Goal: Communication & Community: Answer question/provide support

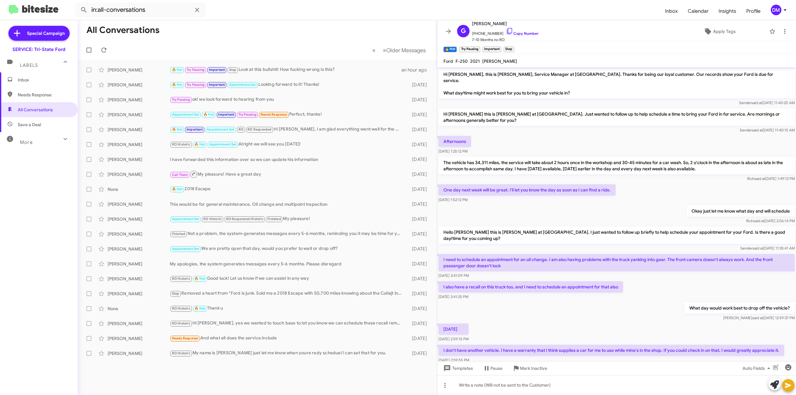
scroll to position [574, 0]
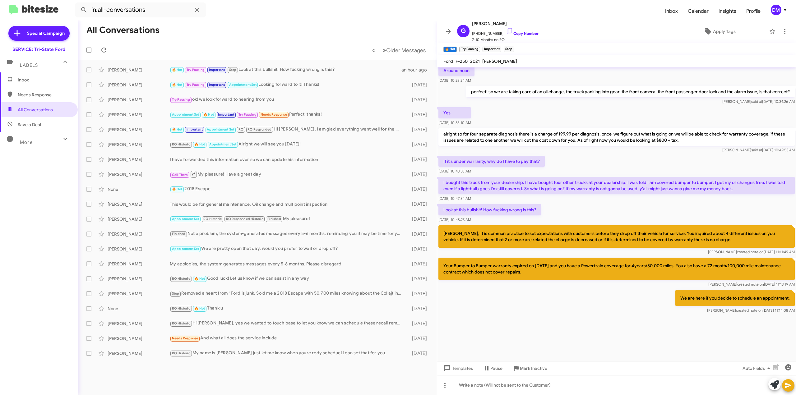
click at [721, 237] on p "[PERSON_NAME], It is common practice to set expectations with customers before …" at bounding box center [617, 237] width 357 height 22
drag, startPoint x: 474, startPoint y: 230, endPoint x: 465, endPoint y: 229, distance: 9.4
click at [466, 229] on p "[PERSON_NAME], It is common practice to set expectations with customers before …" at bounding box center [617, 237] width 357 height 22
drag, startPoint x: 441, startPoint y: 226, endPoint x: 511, endPoint y: 237, distance: 70.0
click at [511, 237] on p "[PERSON_NAME], It is common practice to set expectations with customers before …" at bounding box center [617, 237] width 357 height 22
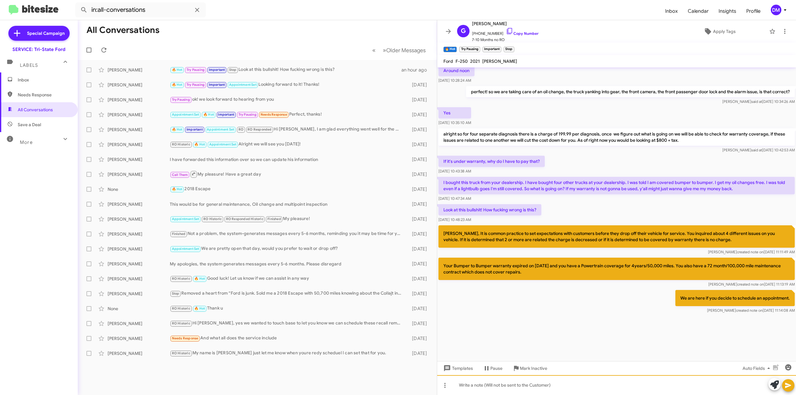
click at [541, 387] on div at bounding box center [616, 386] width 359 height 20
click at [446, 388] on icon at bounding box center [444, 385] width 7 height 7
click at [464, 355] on span "Message type" at bounding box center [458, 354] width 39 height 16
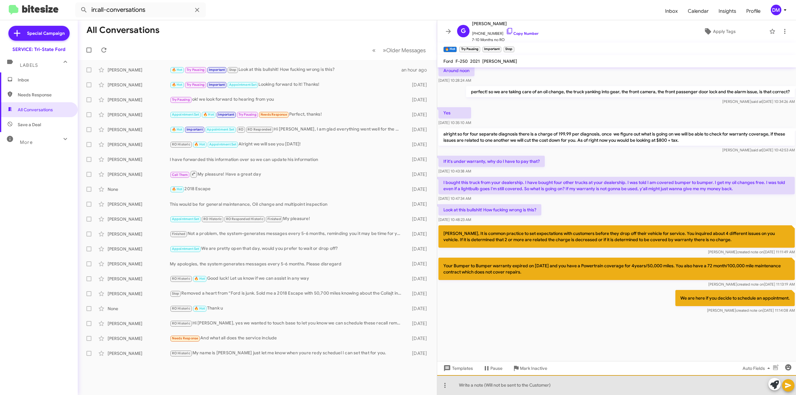
click at [501, 381] on div at bounding box center [616, 386] width 359 height 20
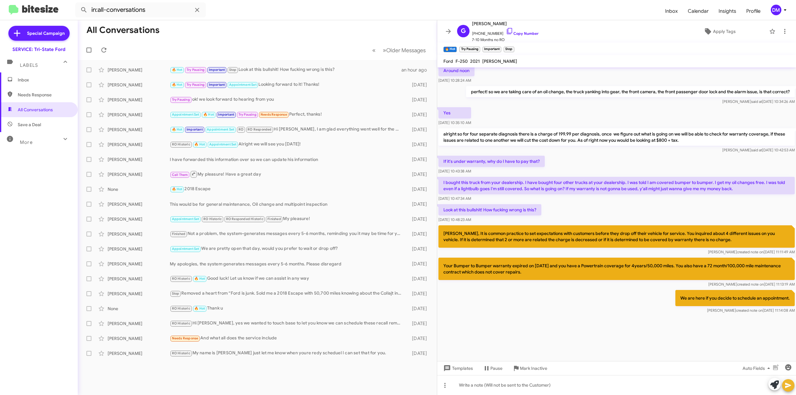
click at [791, 387] on icon at bounding box center [788, 385] width 7 height 7
click at [782, 29] on icon at bounding box center [785, 31] width 7 height 7
click at [747, 125] on button "Email transcript" at bounding box center [744, 122] width 86 height 15
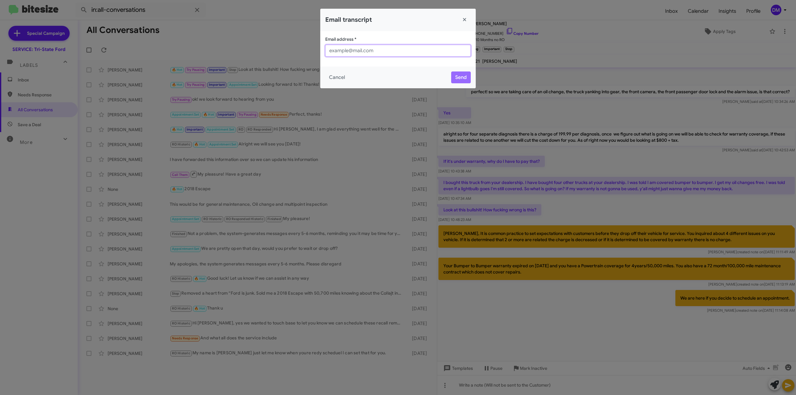
click at [350, 54] on input "Email address *" at bounding box center [398, 51] width 146 height 12
type input "[PERSON_NAME][EMAIL_ADDRESS][DOMAIN_NAME]"
click at [455, 76] on button "Send" at bounding box center [461, 78] width 20 height 12
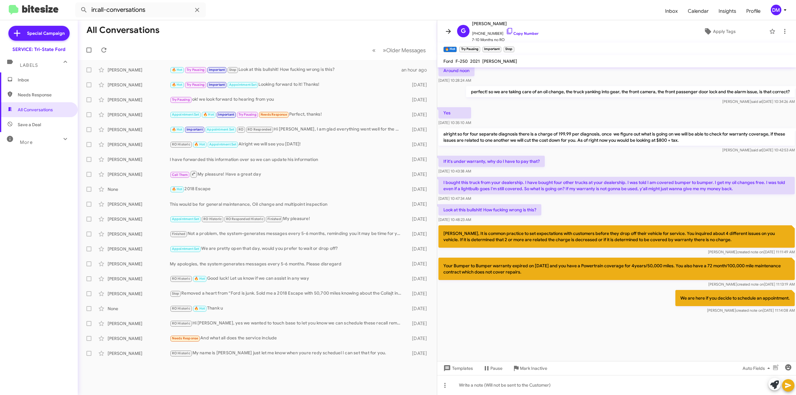
click at [451, 30] on icon at bounding box center [448, 31] width 7 height 7
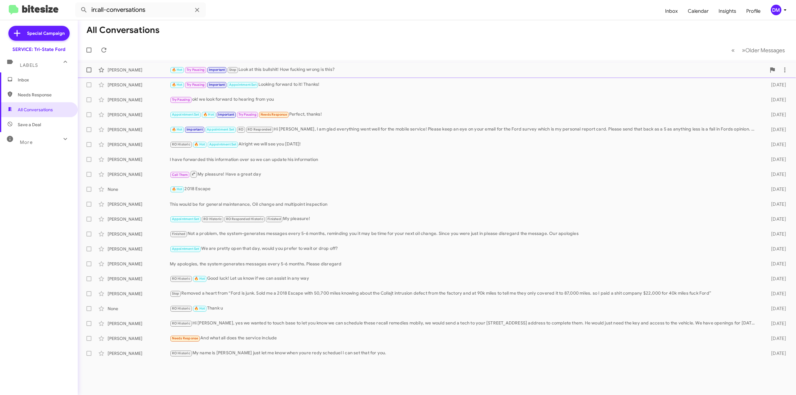
click at [157, 70] on div "[PERSON_NAME]" at bounding box center [139, 70] width 62 height 6
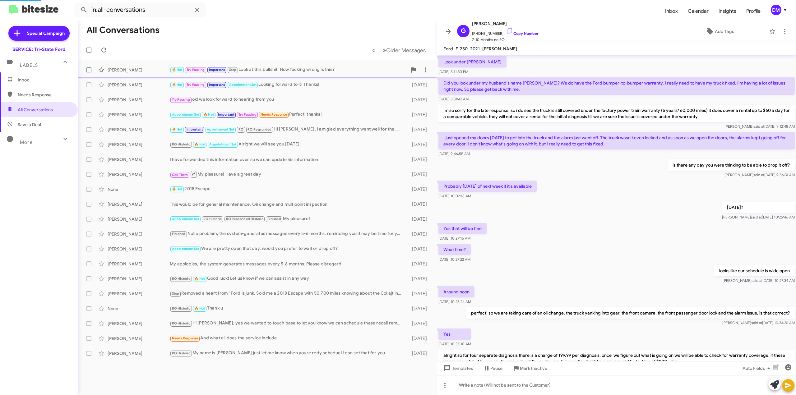
scroll to position [206, 0]
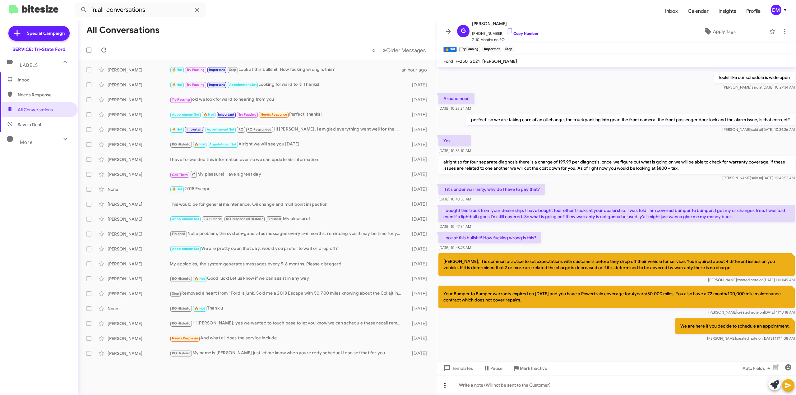
click at [446, 387] on icon at bounding box center [445, 385] width 1 height 5
click at [457, 353] on span "Message type" at bounding box center [458, 354] width 39 height 16
click at [782, 33] on icon at bounding box center [785, 31] width 7 height 7
click at [512, 321] on div at bounding box center [398, 197] width 796 height 395
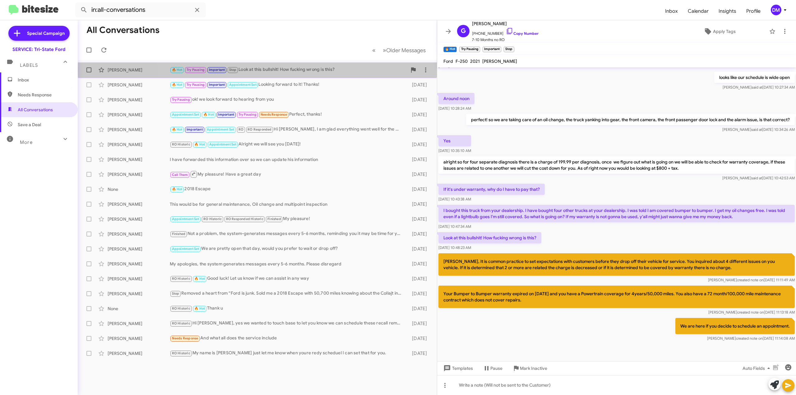
click at [364, 70] on div "🔥 Hot Try Pausing Important Stop Look at this bullshit! How fucking wrong is th…" at bounding box center [288, 69] width 237 height 7
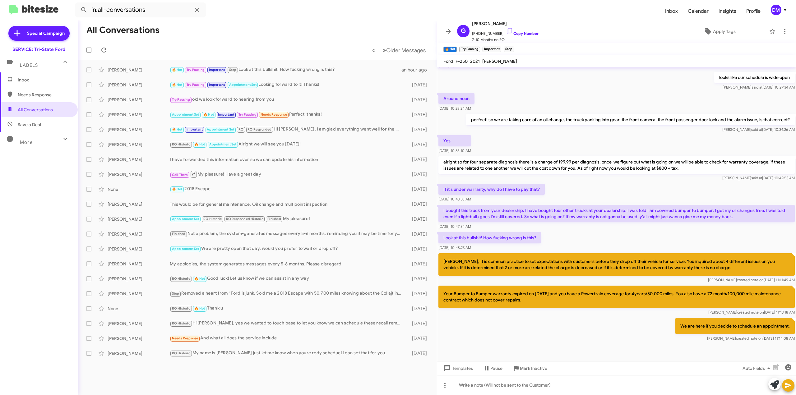
click at [452, 29] on span at bounding box center [448, 31] width 12 height 7
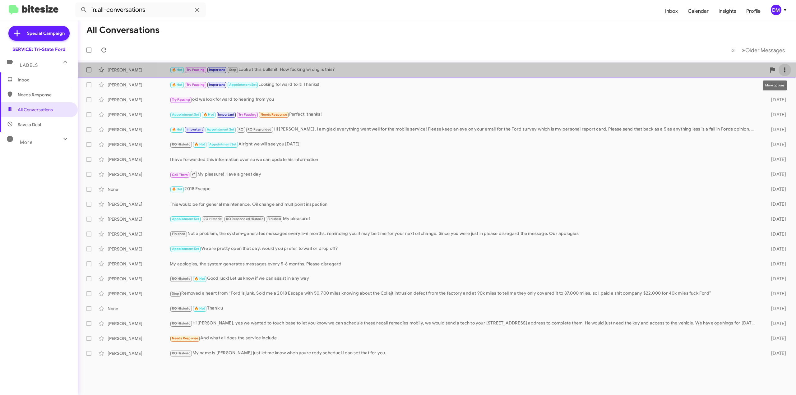
click at [787, 71] on icon at bounding box center [785, 69] width 7 height 7
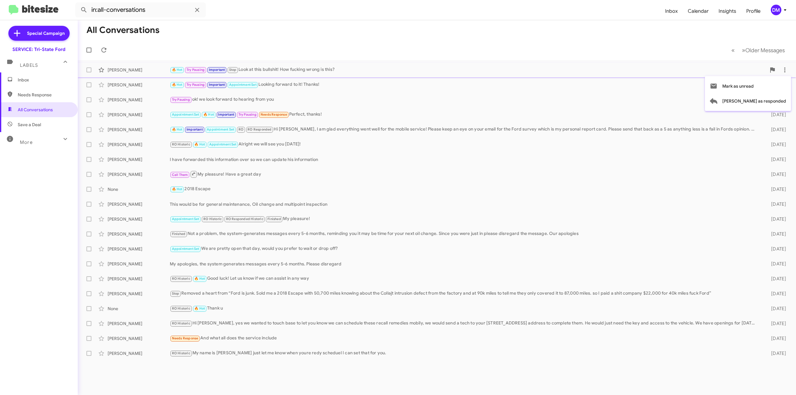
click at [684, 73] on div at bounding box center [398, 197] width 796 height 395
click at [128, 71] on div "[PERSON_NAME]" at bounding box center [139, 70] width 62 height 6
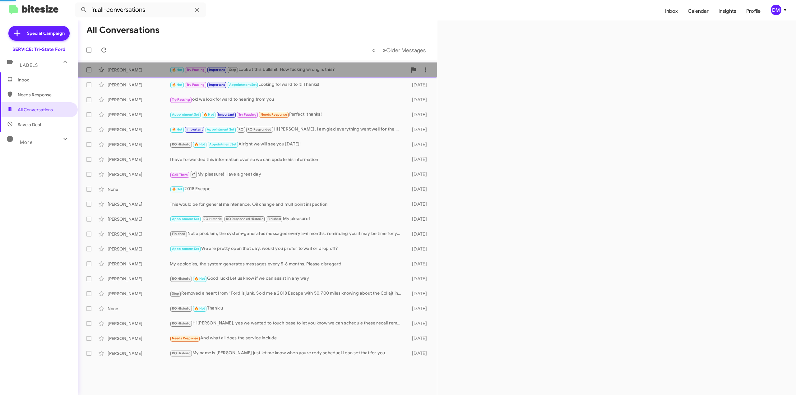
click at [128, 71] on div "[PERSON_NAME]" at bounding box center [139, 70] width 62 height 6
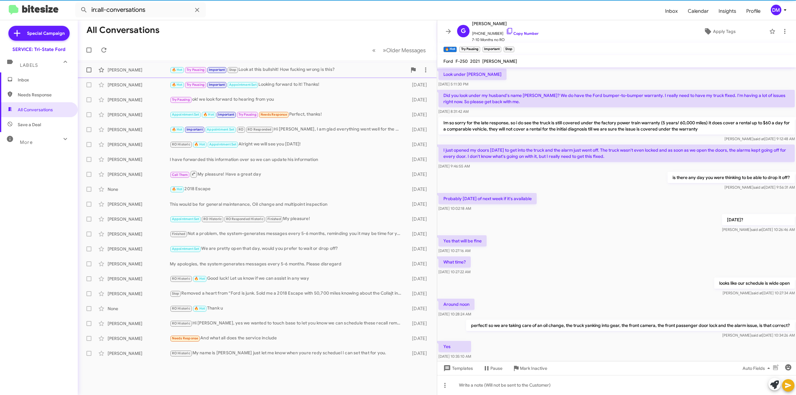
scroll to position [206, 0]
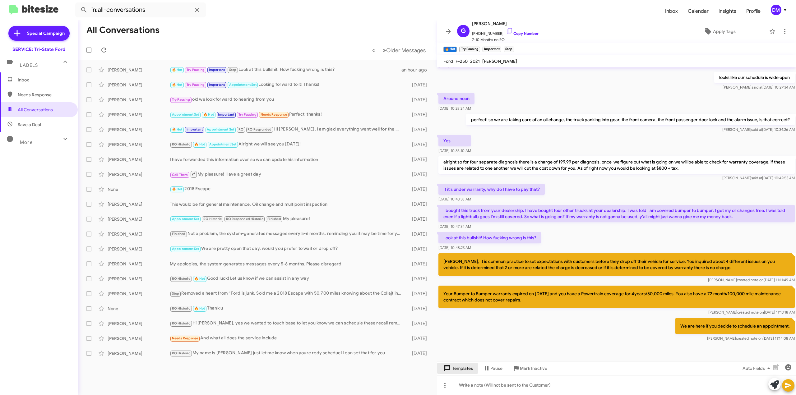
click at [460, 368] on span "Templates" at bounding box center [457, 368] width 31 height 11
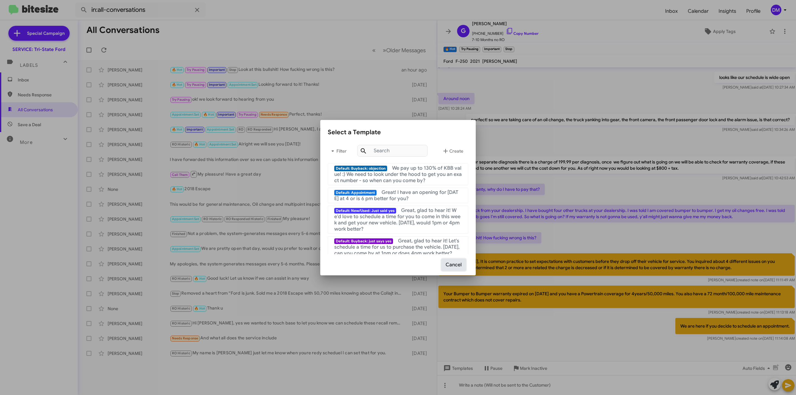
click at [459, 266] on button "Cancel" at bounding box center [454, 265] width 24 height 12
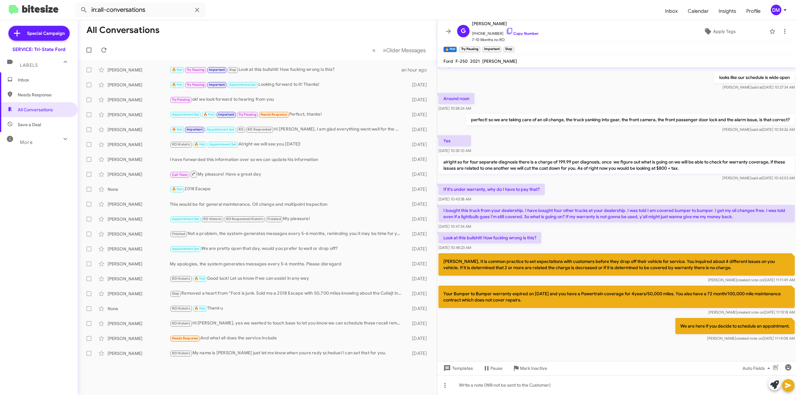
click at [27, 142] on span "More" at bounding box center [26, 143] width 13 height 6
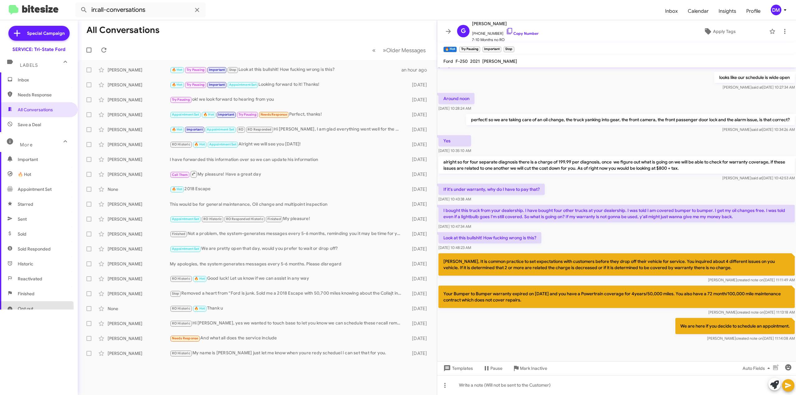
click at [22, 308] on span "Opt out" at bounding box center [26, 309] width 16 height 6
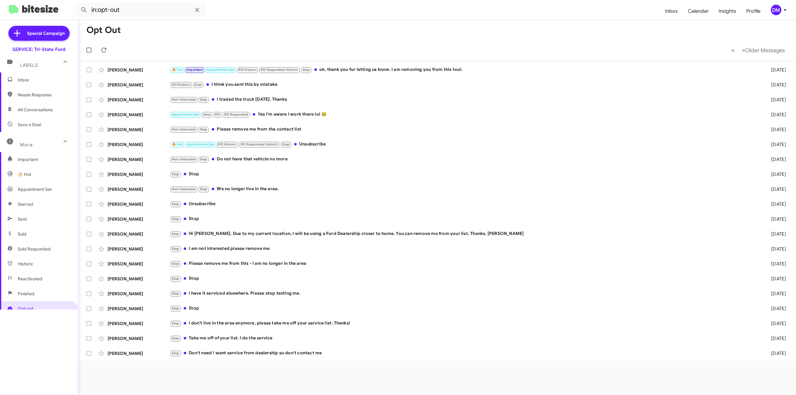
click at [26, 162] on span "Important" at bounding box center [44, 159] width 53 height 6
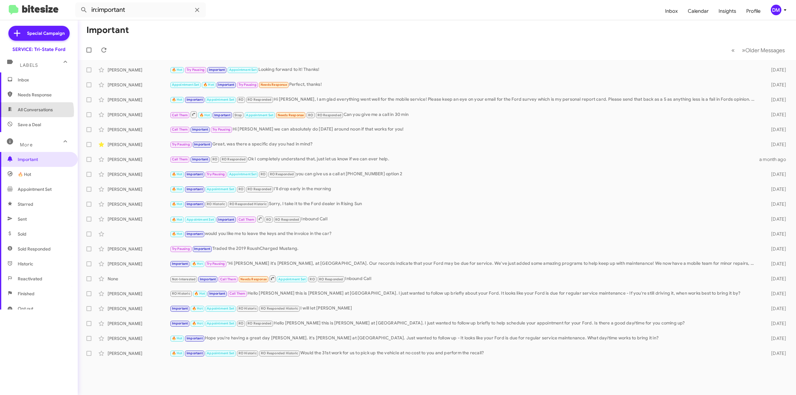
click at [35, 112] on span "All Conversations" at bounding box center [35, 110] width 35 height 6
type input "in:all-conversations"
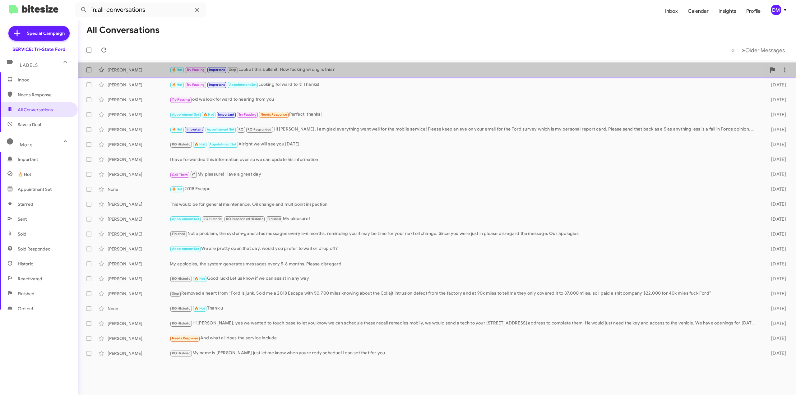
click at [147, 73] on div "[PERSON_NAME] 🔥 Hot Try Pausing Important Stop Look at this bullshit! How fucki…" at bounding box center [437, 70] width 709 height 12
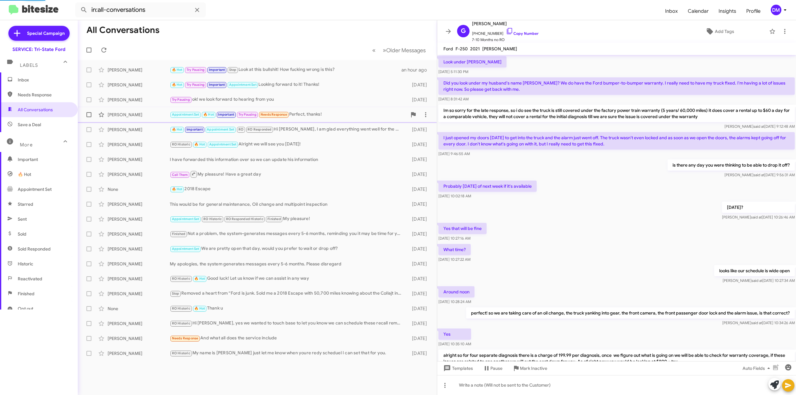
scroll to position [206, 0]
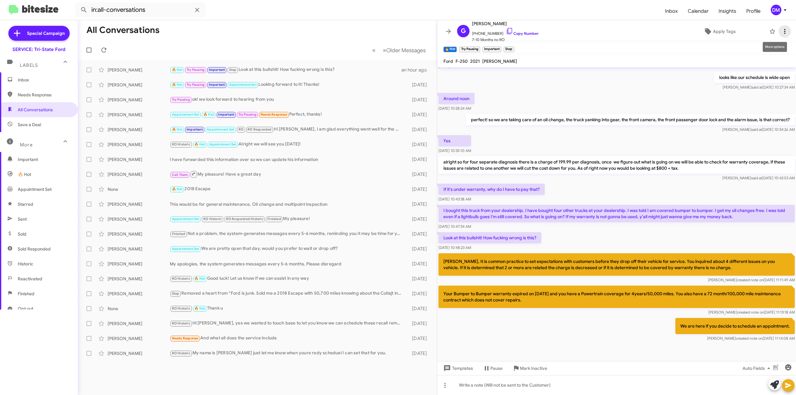
click at [782, 33] on icon at bounding box center [785, 31] width 7 height 7
click at [451, 33] on div at bounding box center [398, 197] width 796 height 395
click at [38, 82] on span "Inbox" at bounding box center [44, 80] width 53 height 6
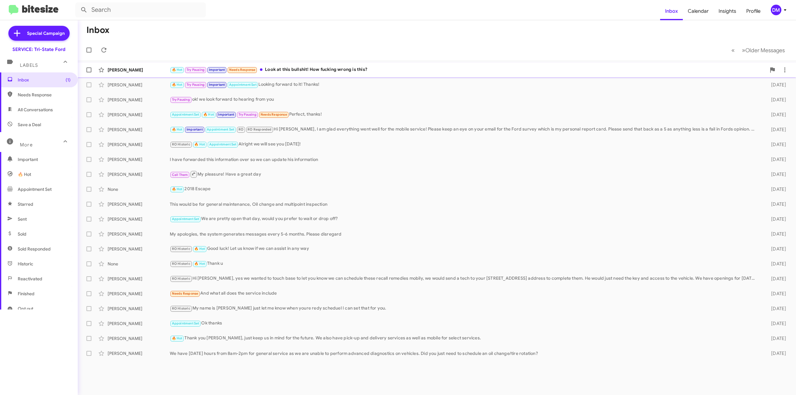
click at [300, 67] on div "🔥 Hot Try Pausing Important Needs Response Look at this bullshit! How fucking w…" at bounding box center [468, 69] width 597 height 7
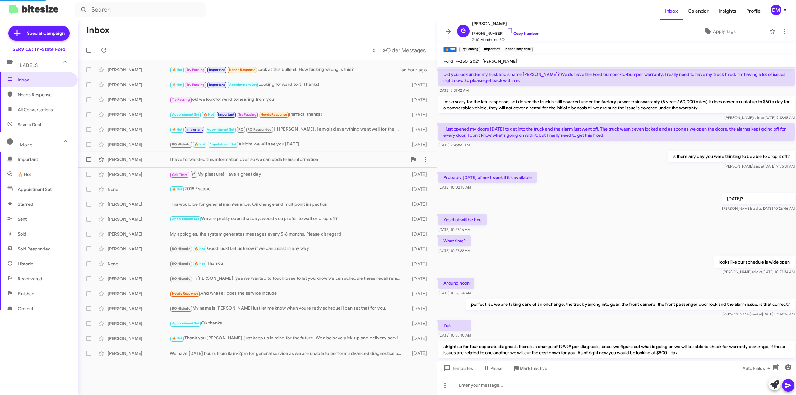
scroll to position [196, 0]
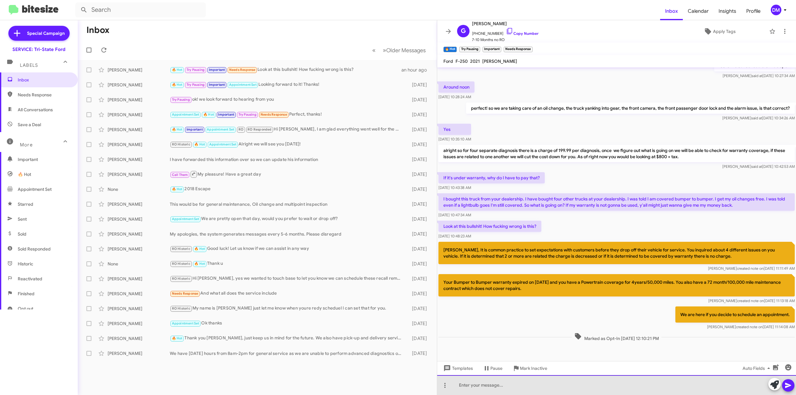
click at [452, 383] on div at bounding box center [616, 386] width 359 height 20
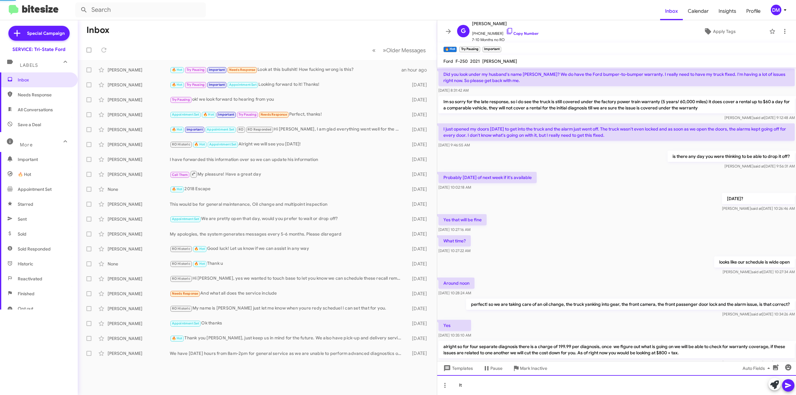
scroll to position [31, 0]
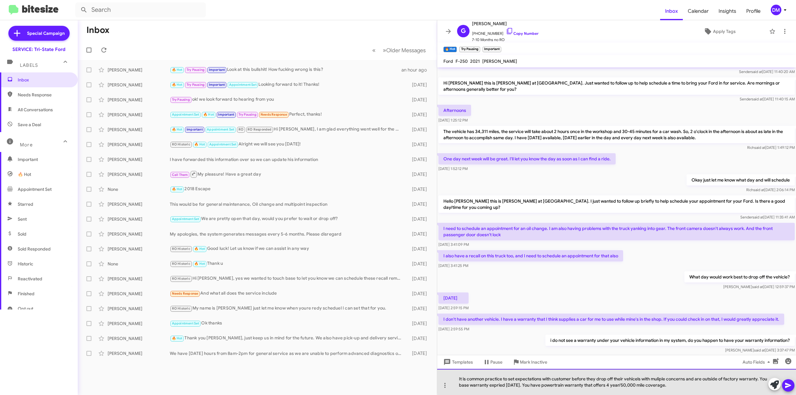
click at [639, 378] on div "It is common practice to set expectations with customer before they drop off th…" at bounding box center [616, 382] width 359 height 26
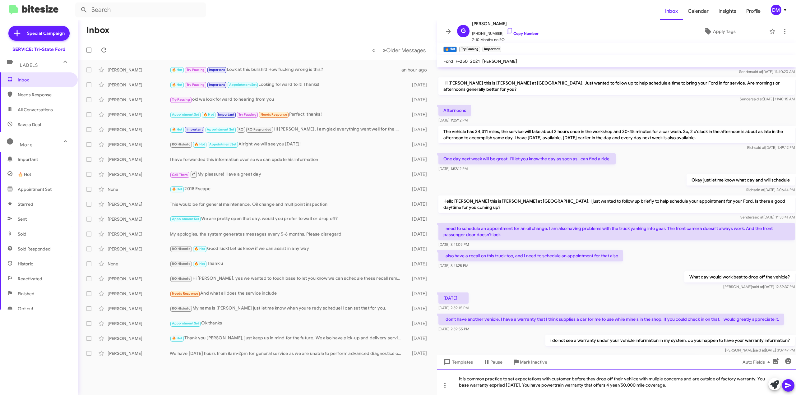
click at [637, 379] on div "It is common practice to set expectations with customer before they drop off th…" at bounding box center [616, 382] width 359 height 26
click at [654, 380] on div "It is common practice to set expectations with customer before they drop off th…" at bounding box center [616, 382] width 359 height 26
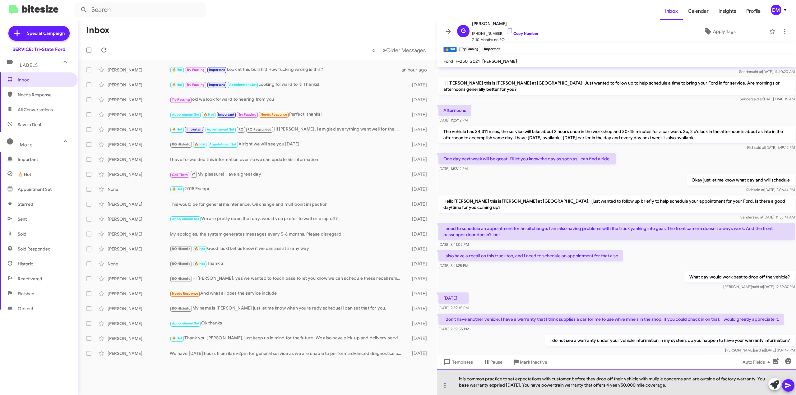
click at [664, 379] on div "It is common practice to set expectations with customer before they drop off th…" at bounding box center [616, 382] width 359 height 26
click at [657, 380] on div "It is common practice to set expectations with customer before they drop off th…" at bounding box center [616, 382] width 359 height 26
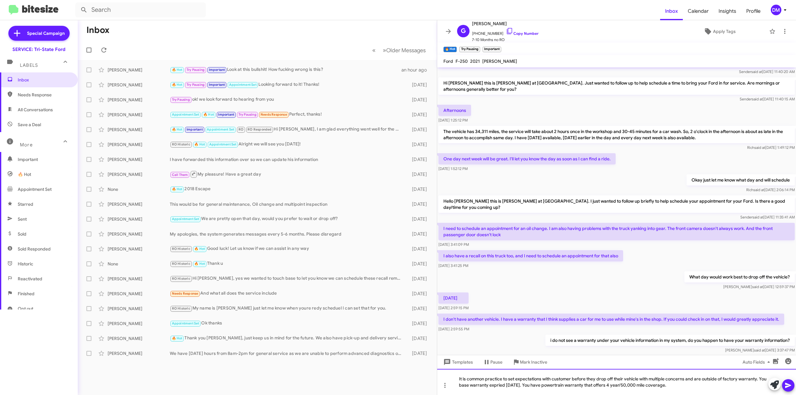
click at [768, 376] on div "It is common practice to set expectations with customer before they drop off th…" at bounding box center [616, 382] width 359 height 26
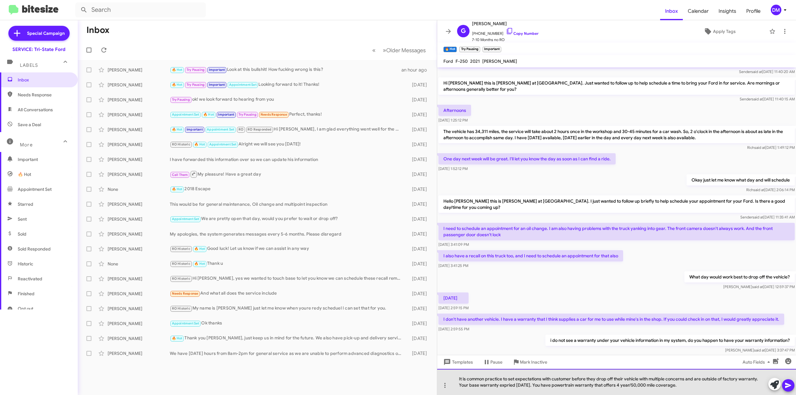
click at [505, 385] on div "It is common practice to set expectations with customer before they drop off th…" at bounding box center [616, 382] width 359 height 26
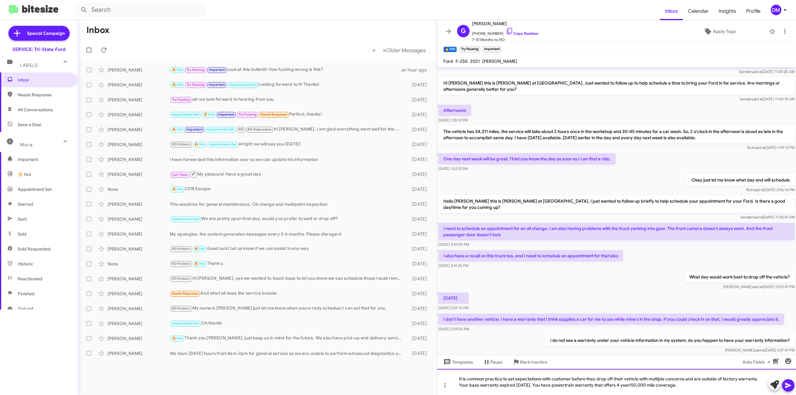
click at [688, 387] on div "It is common practice to set expectations with customer before they drop off th…" at bounding box center [616, 382] width 359 height 26
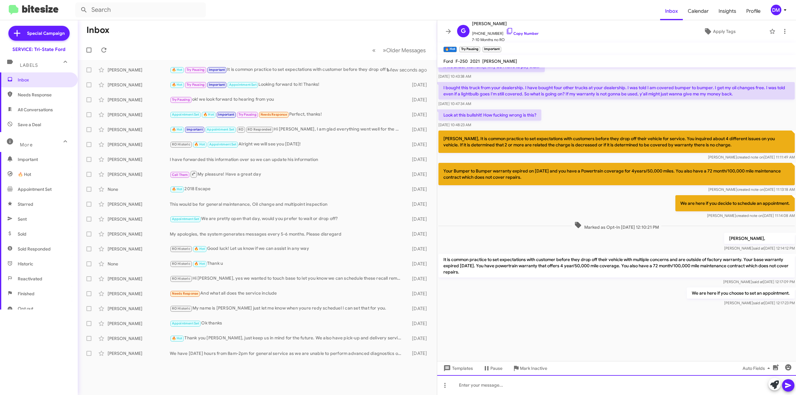
scroll to position [696, 0]
